Goal: Share content

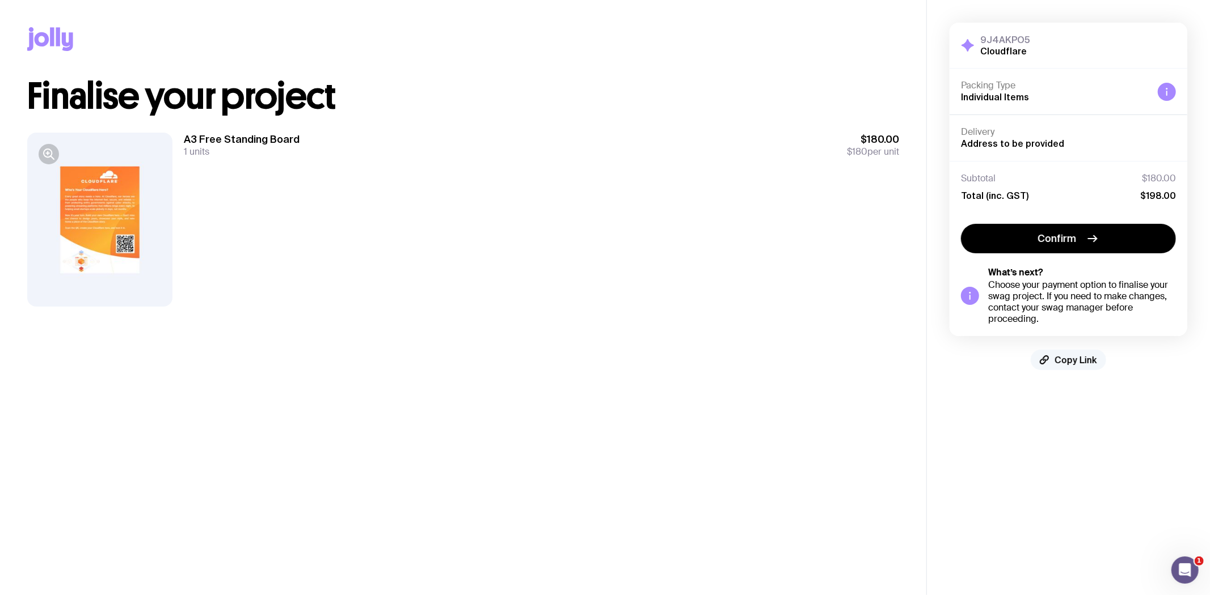
click at [1054, 360] on button "Copy Link" at bounding box center [1067, 360] width 75 height 20
click at [1068, 361] on span "Copied!" at bounding box center [1076, 359] width 34 height 11
click at [1069, 360] on span "Copied!" at bounding box center [1076, 359] width 34 height 11
click at [1076, 353] on button "Copy Link" at bounding box center [1067, 360] width 75 height 20
click at [52, 154] on icon "button" at bounding box center [49, 154] width 14 height 14
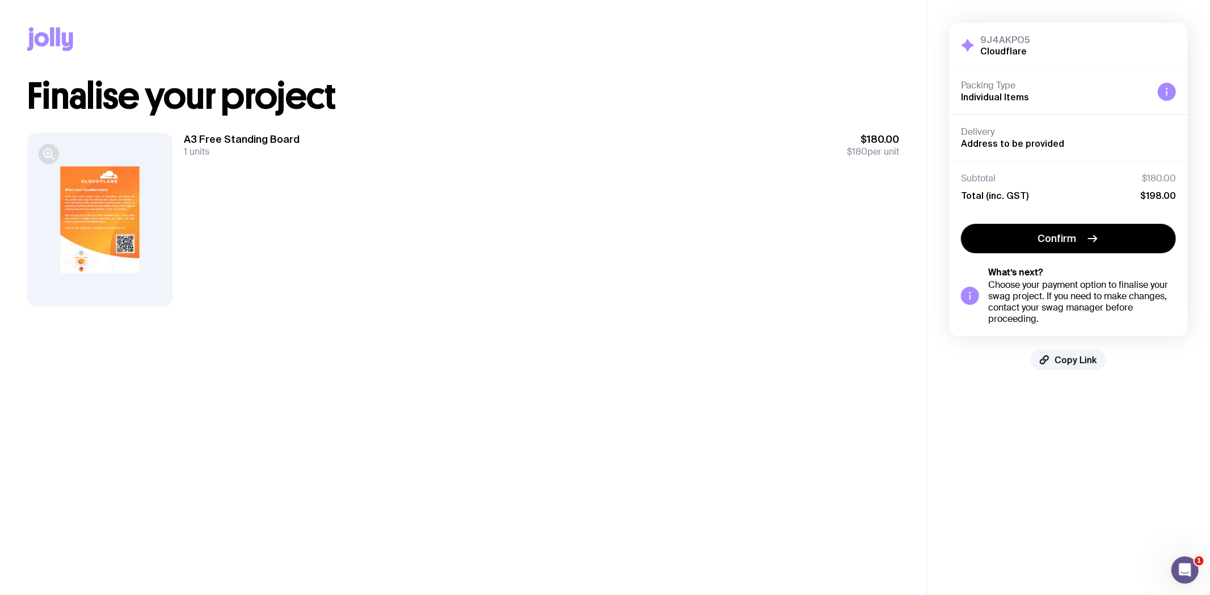
click at [51, 155] on icon "button" at bounding box center [48, 153] width 8 height 8
